Goal: Task Accomplishment & Management: Manage account settings

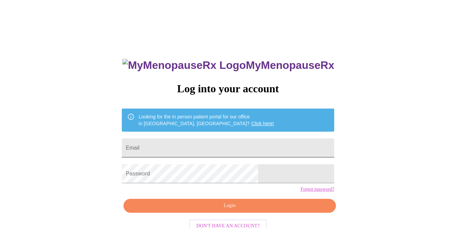
click at [209, 149] on input "Email" at bounding box center [228, 147] width 213 height 19
click at [204, 143] on input "Email" at bounding box center [228, 147] width 213 height 19
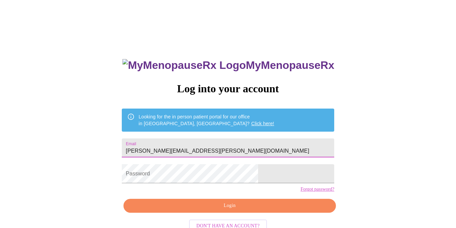
type input "[PERSON_NAME][EMAIL_ADDRESS][PERSON_NAME][DOMAIN_NAME]"
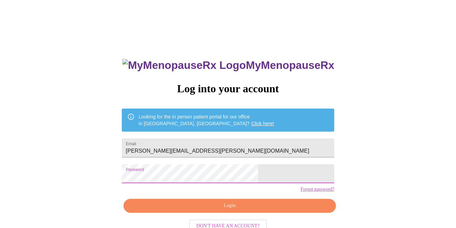
click at [190, 210] on span "Login" at bounding box center [229, 205] width 197 height 8
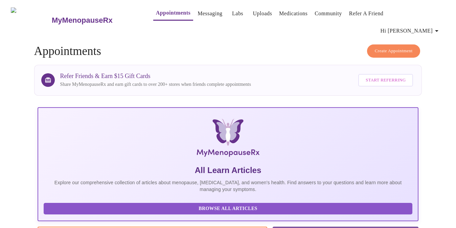
click at [430, 26] on span "Hi [PERSON_NAME]" at bounding box center [411, 30] width 60 height 9
click at [422, 50] on li "Log out" at bounding box center [429, 51] width 31 height 12
